Goal: Task Accomplishment & Management: Use online tool/utility

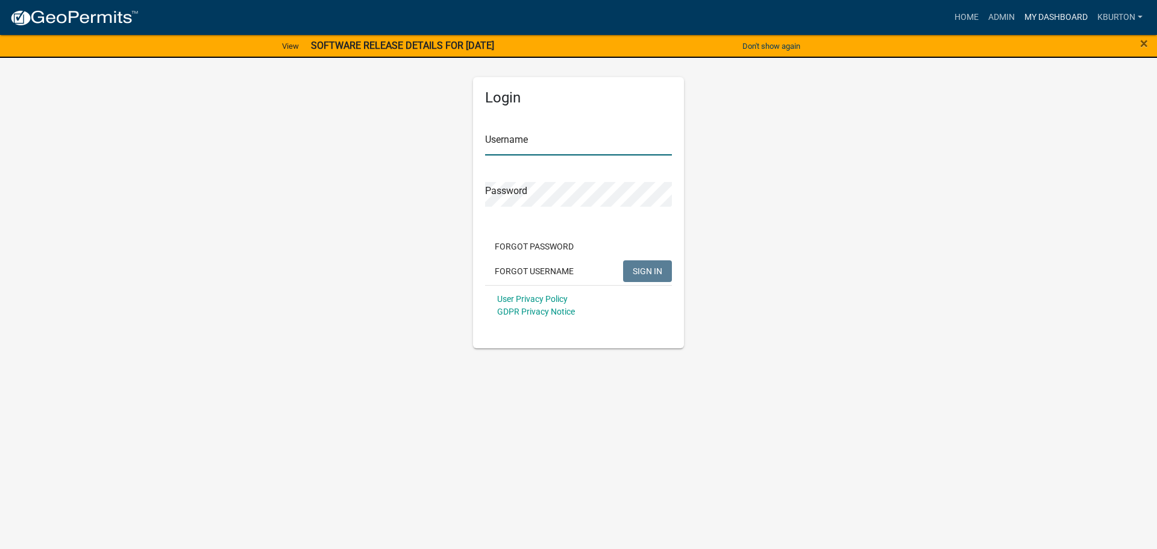
type input "kburton"
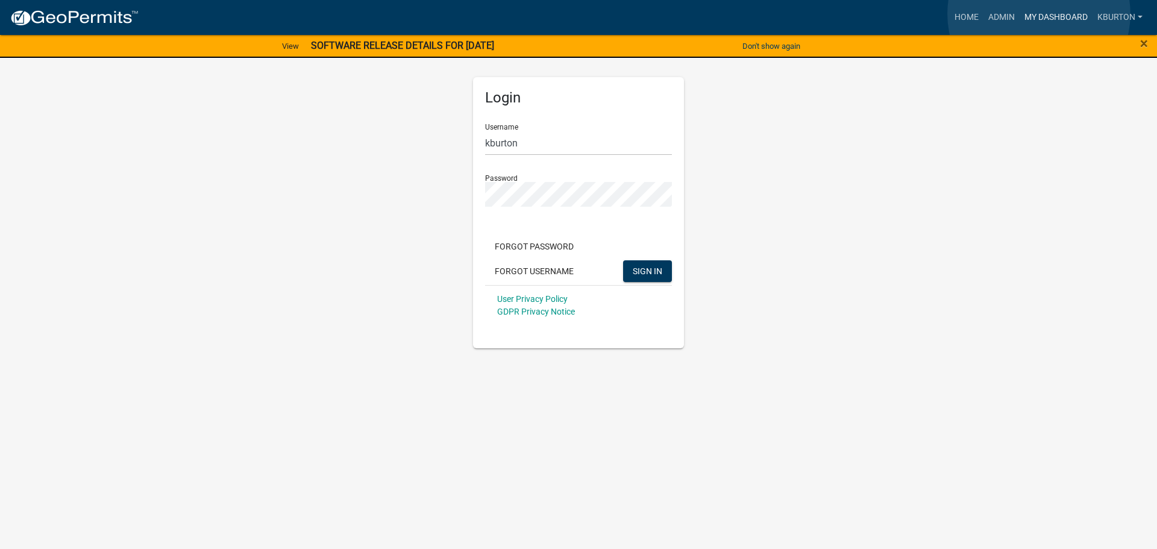
click at [1039, 14] on link "My Dashboard" at bounding box center [1056, 17] width 73 height 23
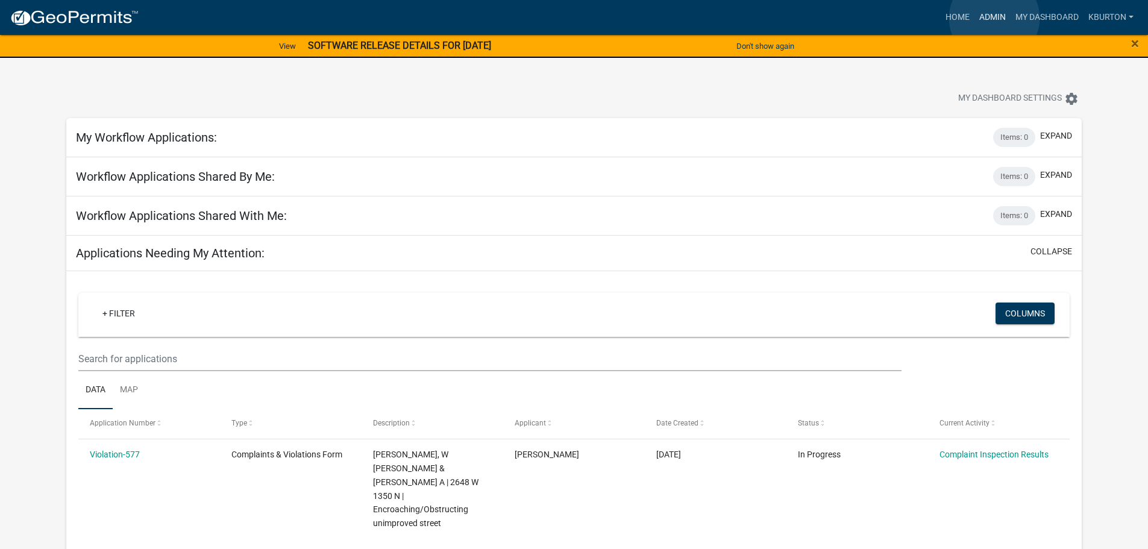
click at [995, 18] on link "Admin" at bounding box center [993, 17] width 36 height 23
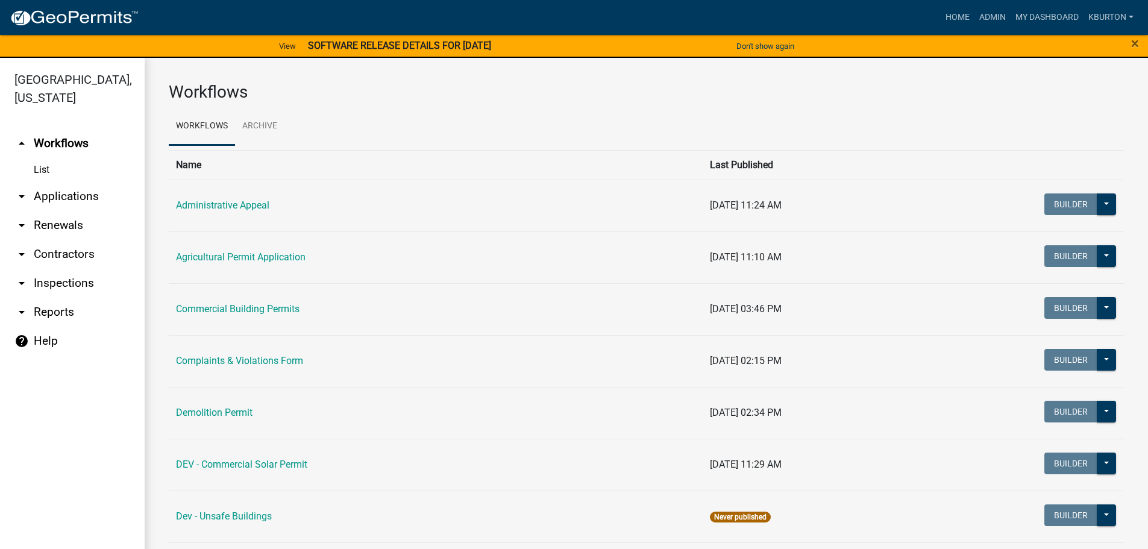
click at [74, 269] on link "arrow_drop_down Inspections" at bounding box center [72, 283] width 145 height 29
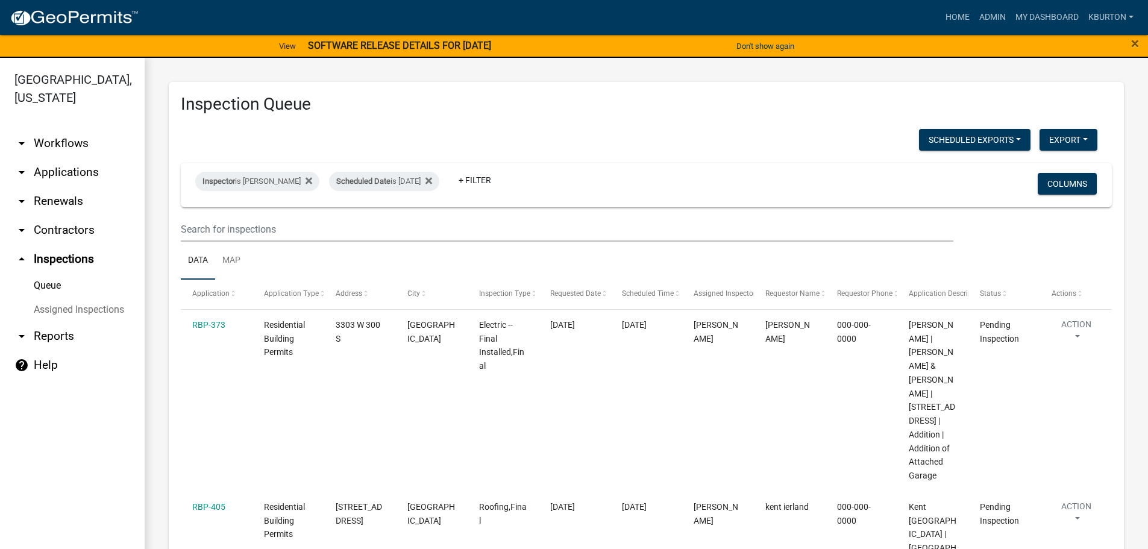
click at [102, 298] on link "Assigned Inspections" at bounding box center [72, 310] width 145 height 24
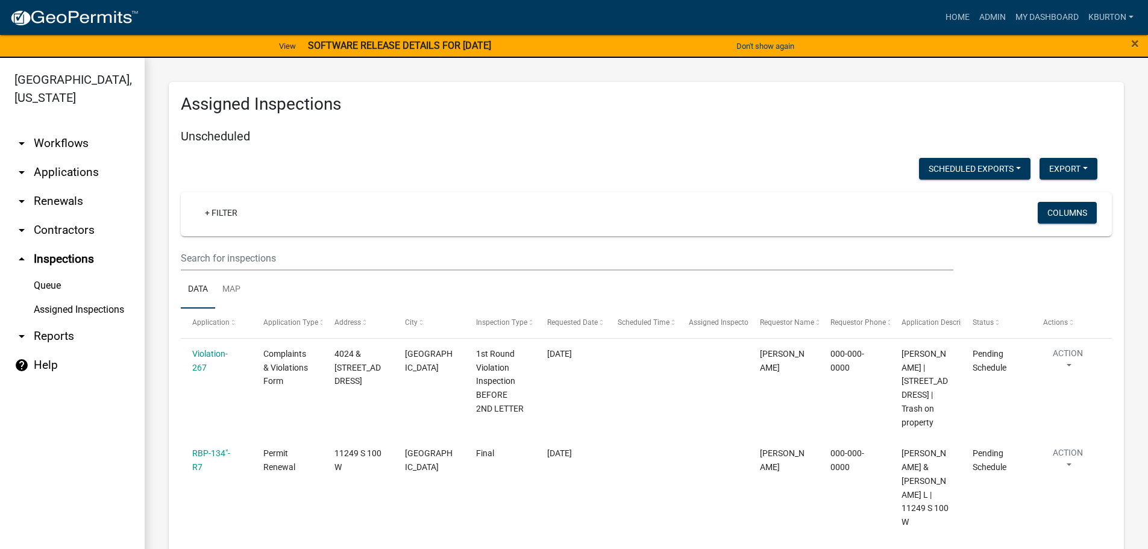
click at [60, 274] on link "Queue" at bounding box center [72, 286] width 145 height 24
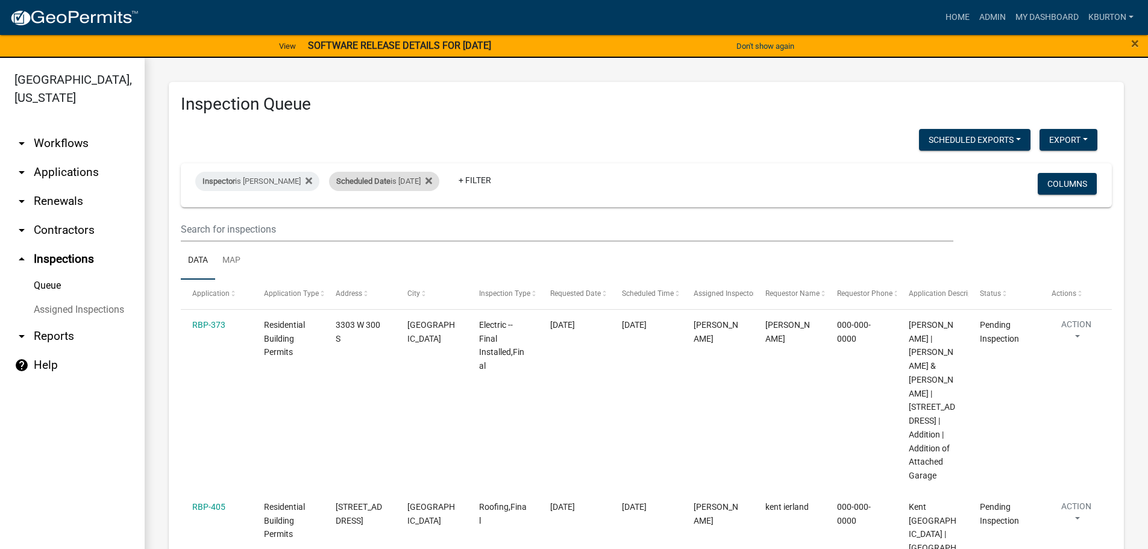
click at [391, 182] on div "Scheduled Date is [DATE]" at bounding box center [384, 181] width 110 height 19
click at [421, 222] on input "[DATE]" at bounding box center [386, 226] width 84 height 25
click at [400, 264] on button "Done" at bounding box center [386, 262] width 84 height 22
click at [1057, 181] on button "Columns" at bounding box center [1067, 184] width 59 height 22
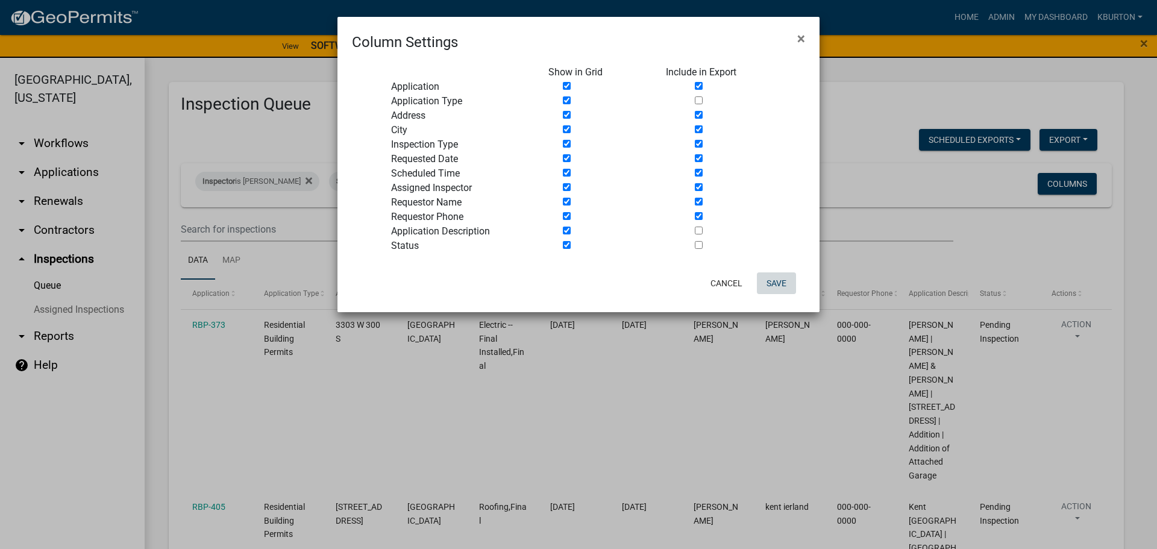
click at [781, 281] on button "Save" at bounding box center [776, 283] width 39 height 22
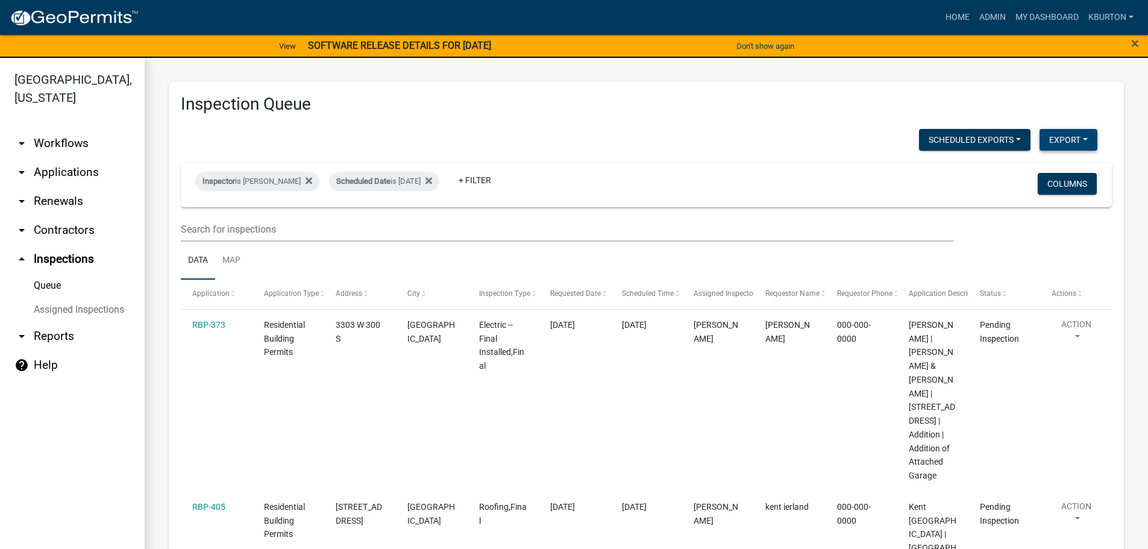
click at [1054, 138] on button "Export" at bounding box center [1069, 140] width 58 height 22
click at [1039, 169] on button "Excel Format (.xlsx)" at bounding box center [1041, 171] width 113 height 29
